Goal: Task Accomplishment & Management: Use online tool/utility

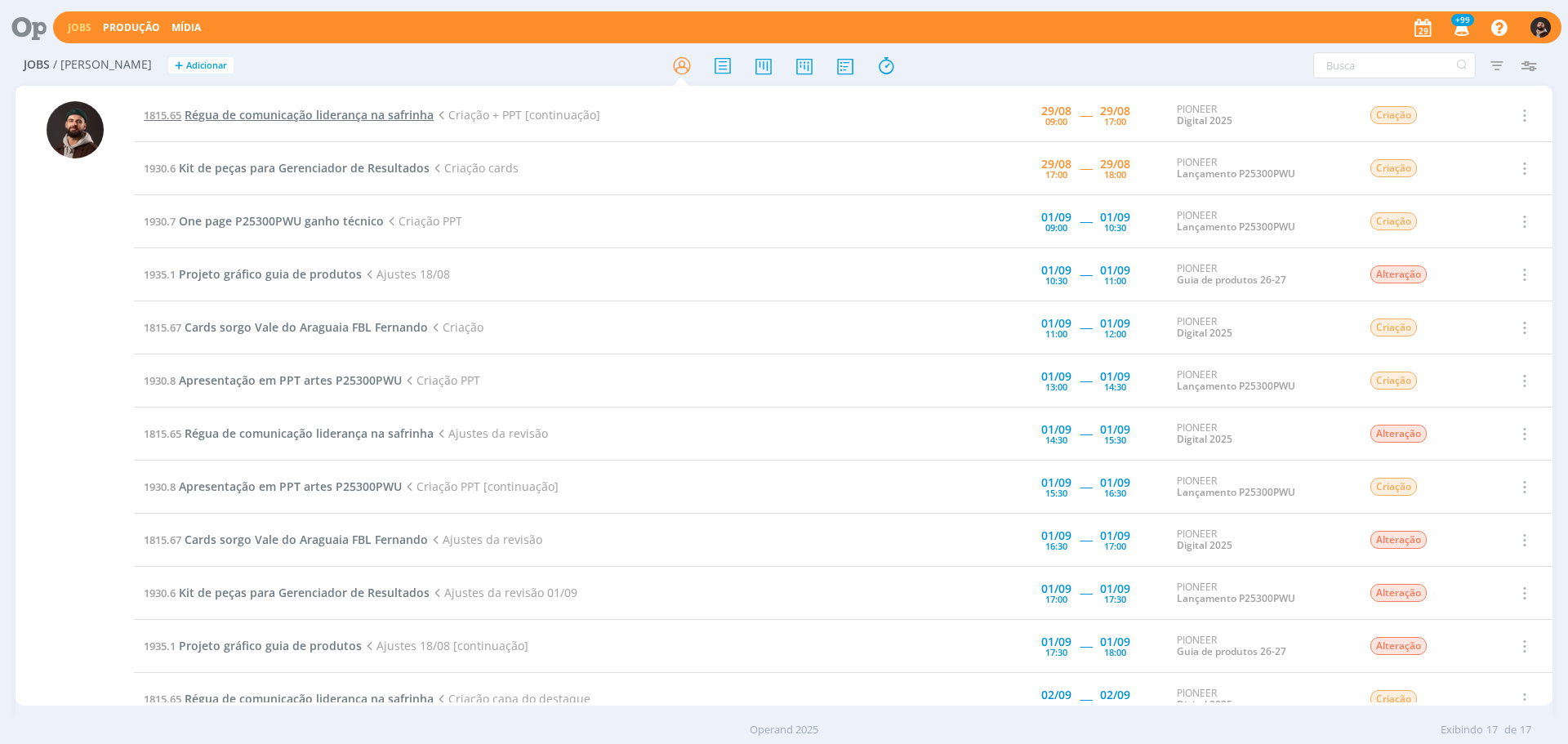
click at [401, 112] on span "Régua de comunicação liderança na safrinha" at bounding box center [309, 114] width 249 height 15
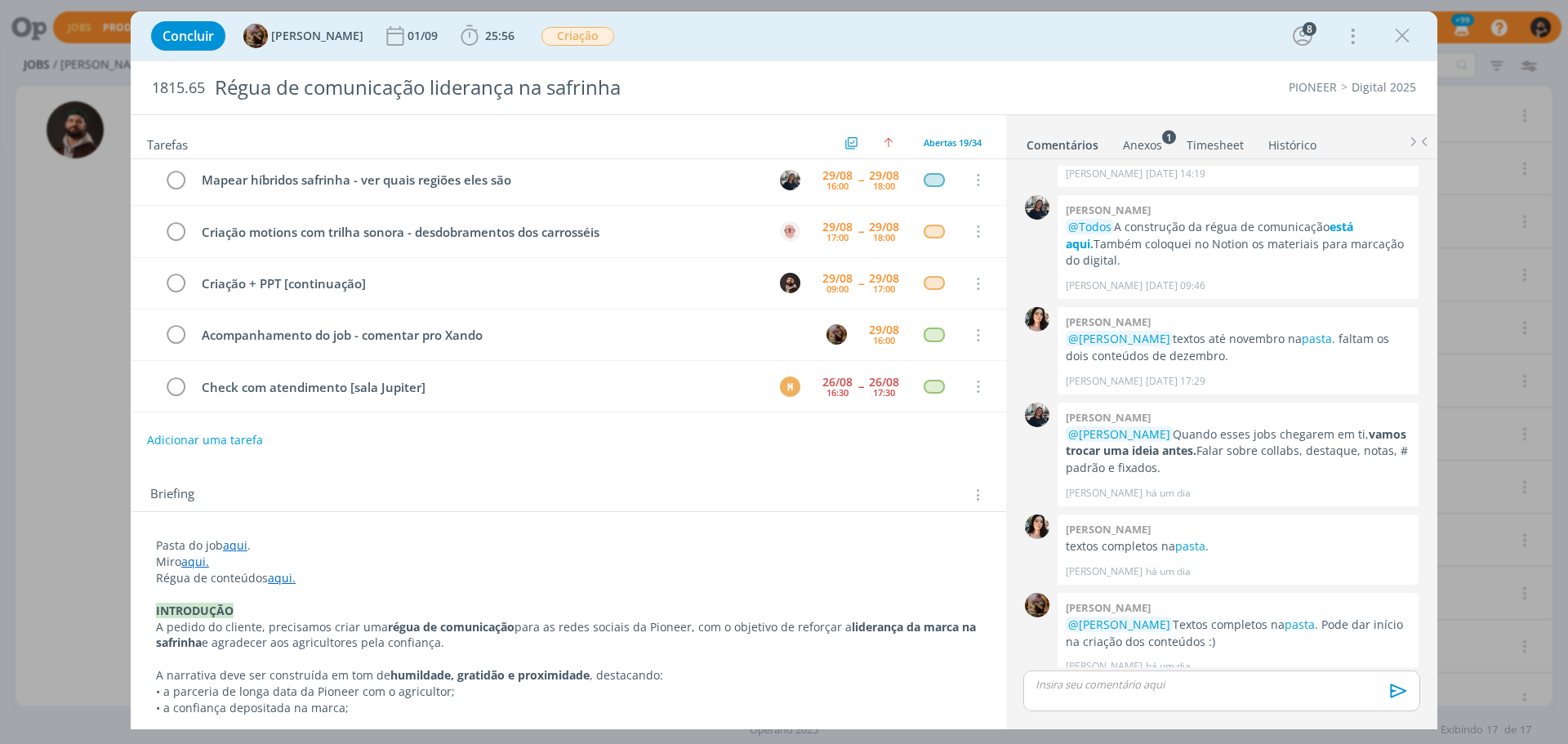
scroll to position [24, 0]
click at [514, 31] on span "25:56" at bounding box center [500, 35] width 30 height 15
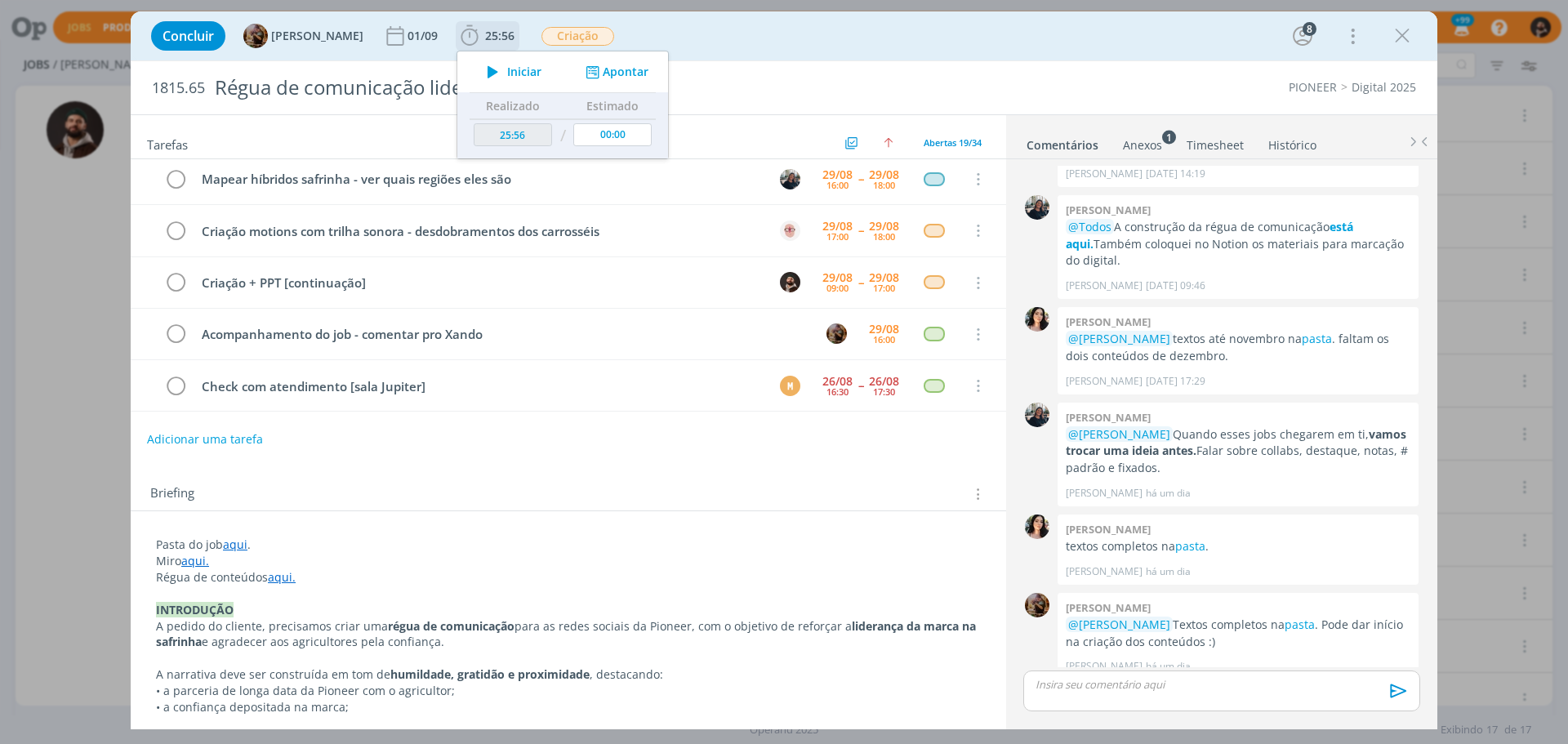
click at [529, 66] on span "Iniciar" at bounding box center [524, 72] width 34 height 12
